Goal: Information Seeking & Learning: Learn about a topic

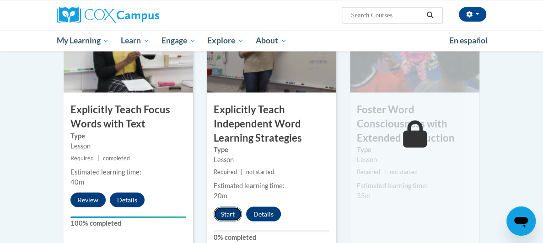
click at [214, 207] on button "Start" at bounding box center [228, 214] width 28 height 15
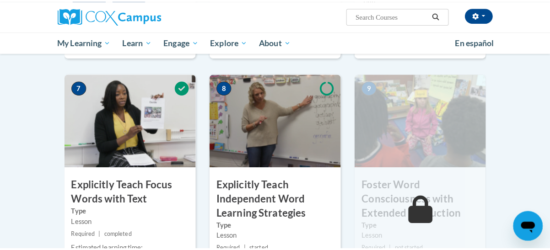
scroll to position [869, 0]
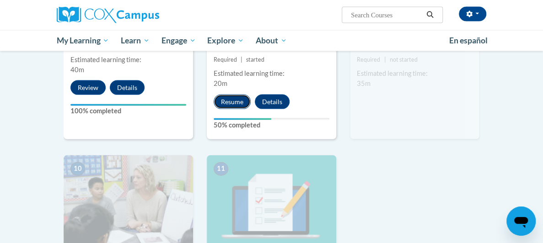
click at [214, 95] on button "Resume" at bounding box center [232, 102] width 37 height 15
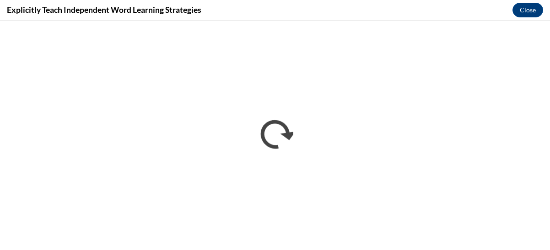
scroll to position [0, 0]
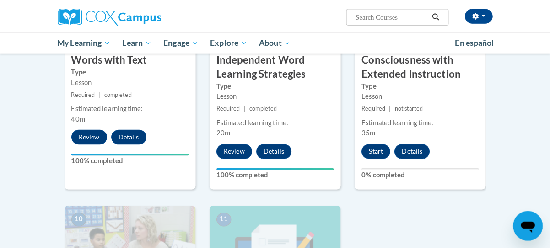
scroll to position [869, 0]
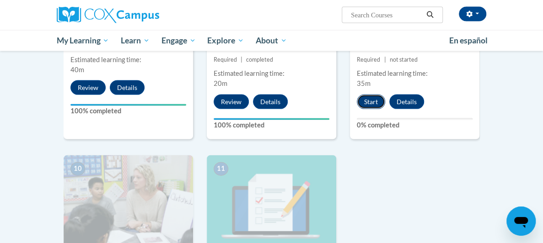
click at [385, 95] on button "Start" at bounding box center [371, 102] width 28 height 15
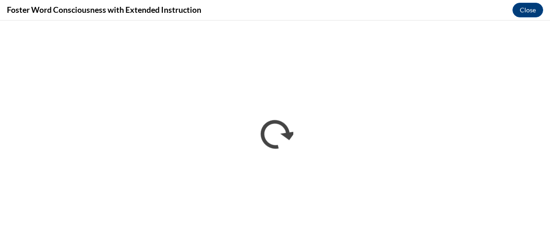
scroll to position [0, 0]
